Goal: Task Accomplishment & Management: Manage account settings

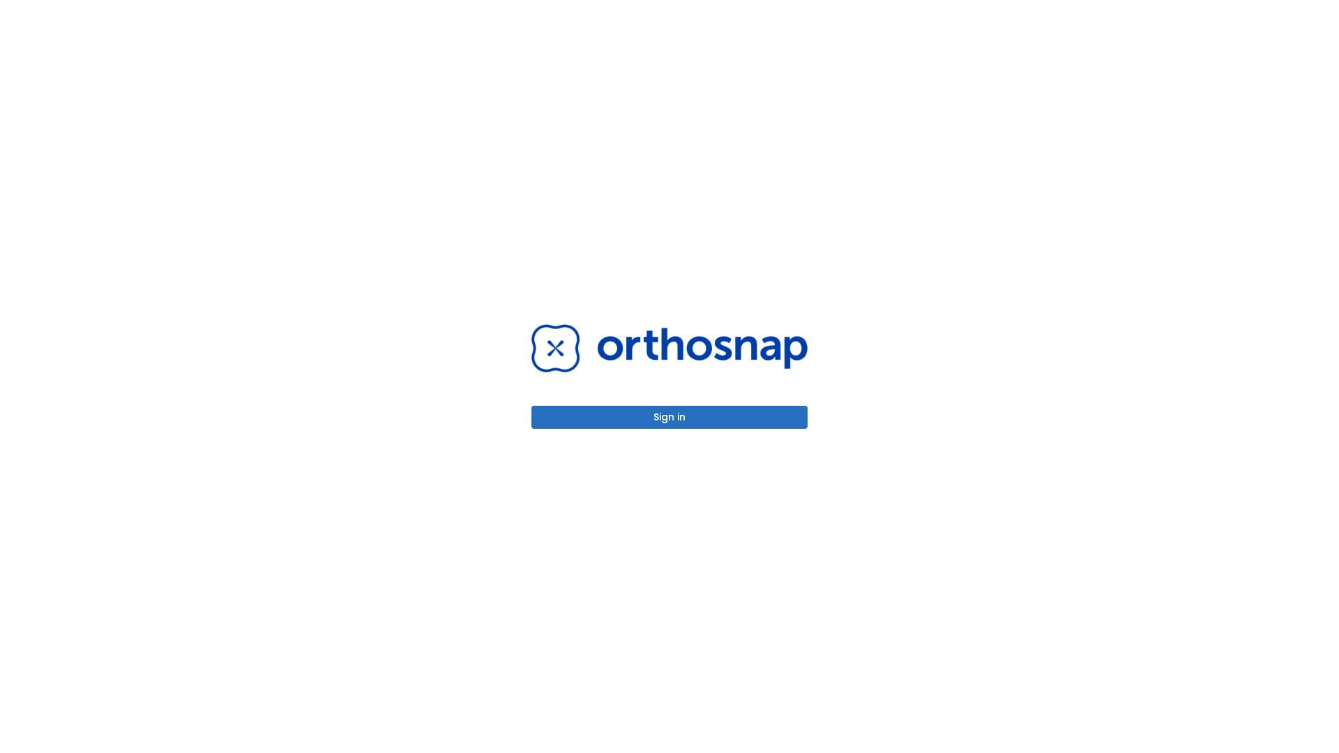
click at [670, 417] on button "Sign in" at bounding box center [670, 417] width 276 height 23
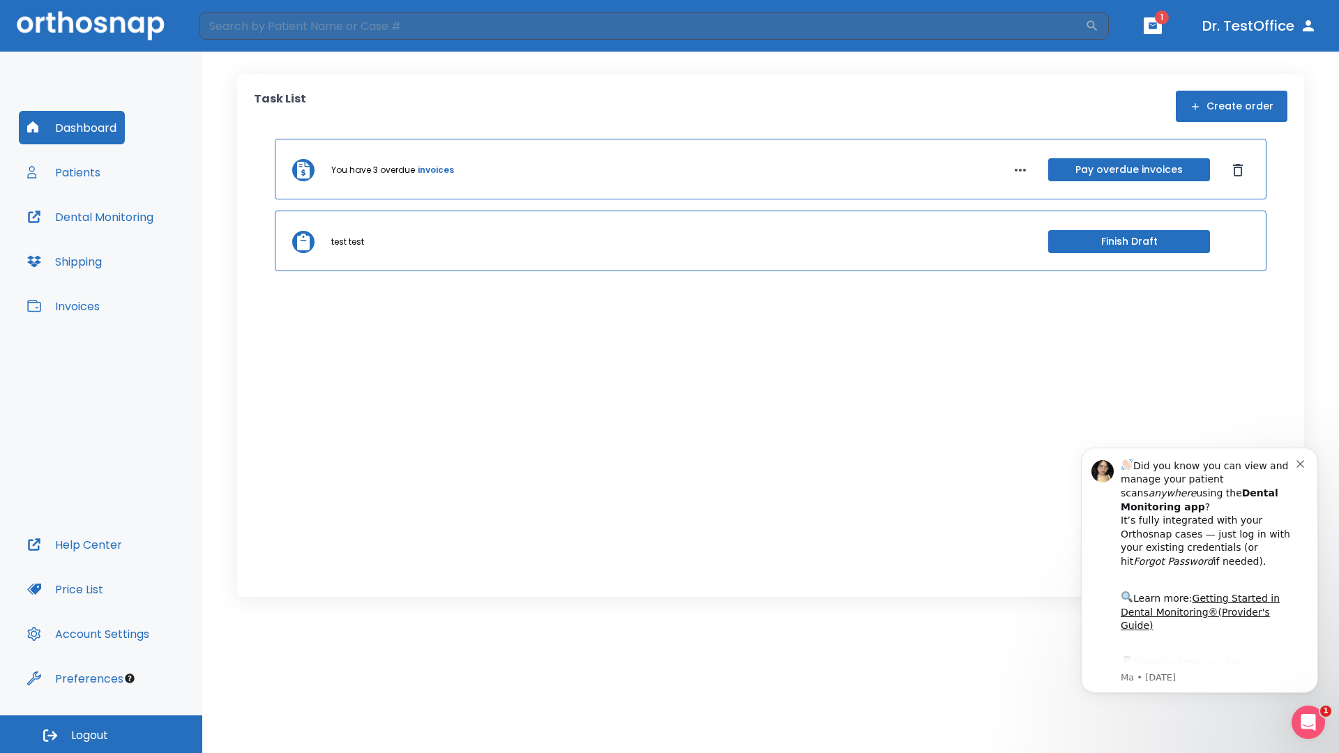
click at [101, 735] on span "Logout" at bounding box center [89, 735] width 37 height 15
